Goal: Find specific page/section: Find specific page/section

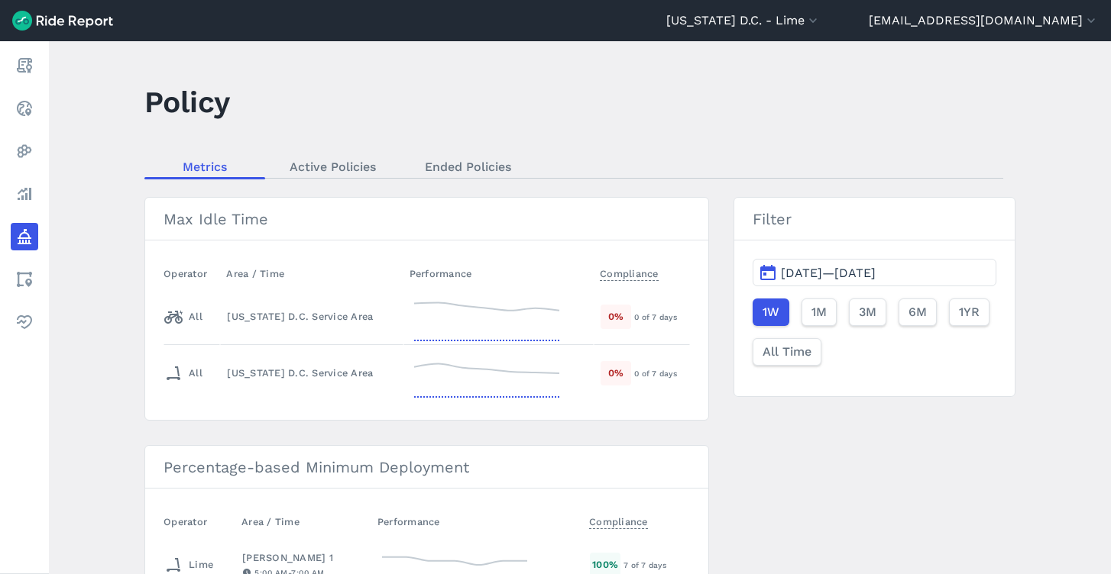
scroll to position [3269, 0]
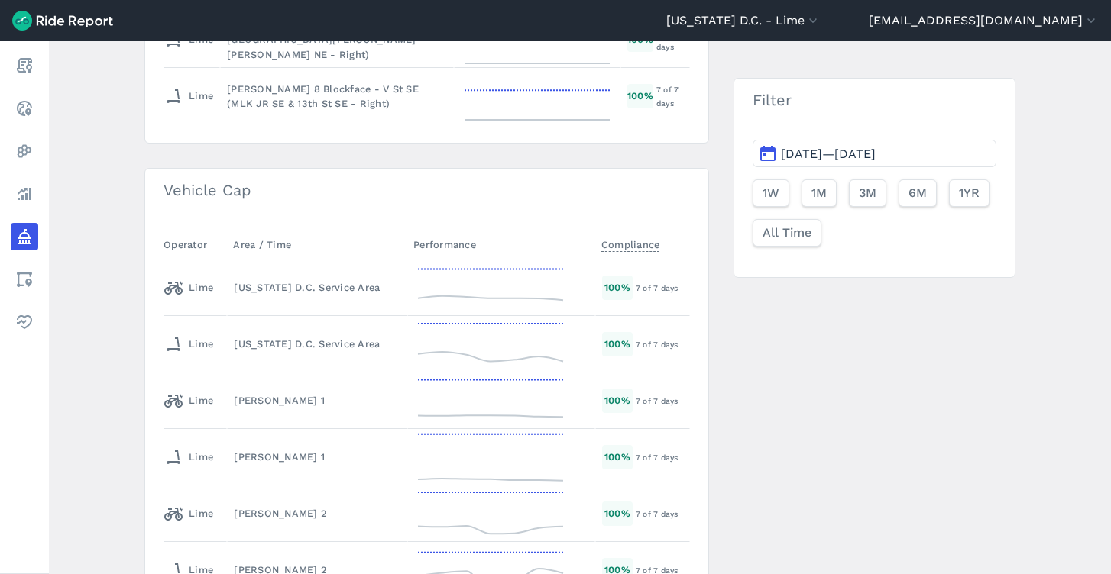
scroll to position [2402, 0]
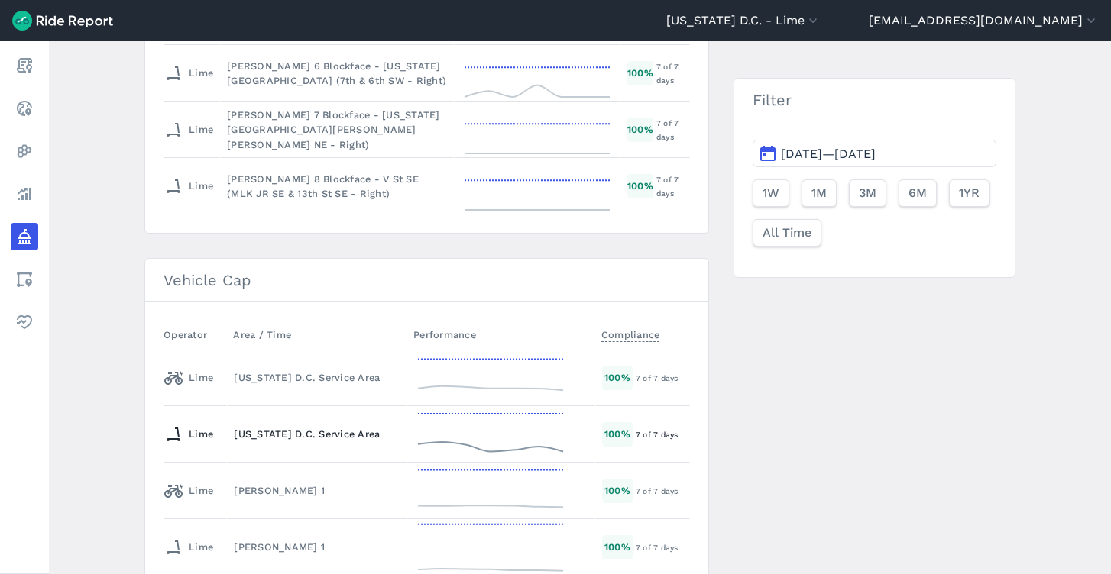
click at [314, 436] on div "[US_STATE] D.C. Service Area" at bounding box center [317, 434] width 167 height 15
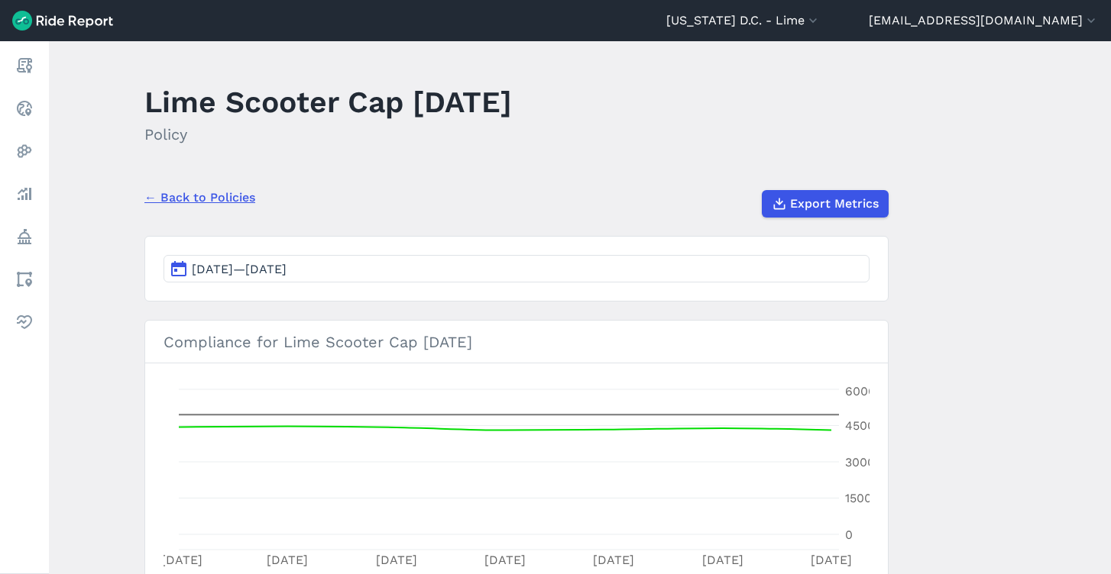
click at [197, 196] on link "← Back to Policies" at bounding box center [199, 198] width 111 height 18
